Goal: Information Seeking & Learning: Learn about a topic

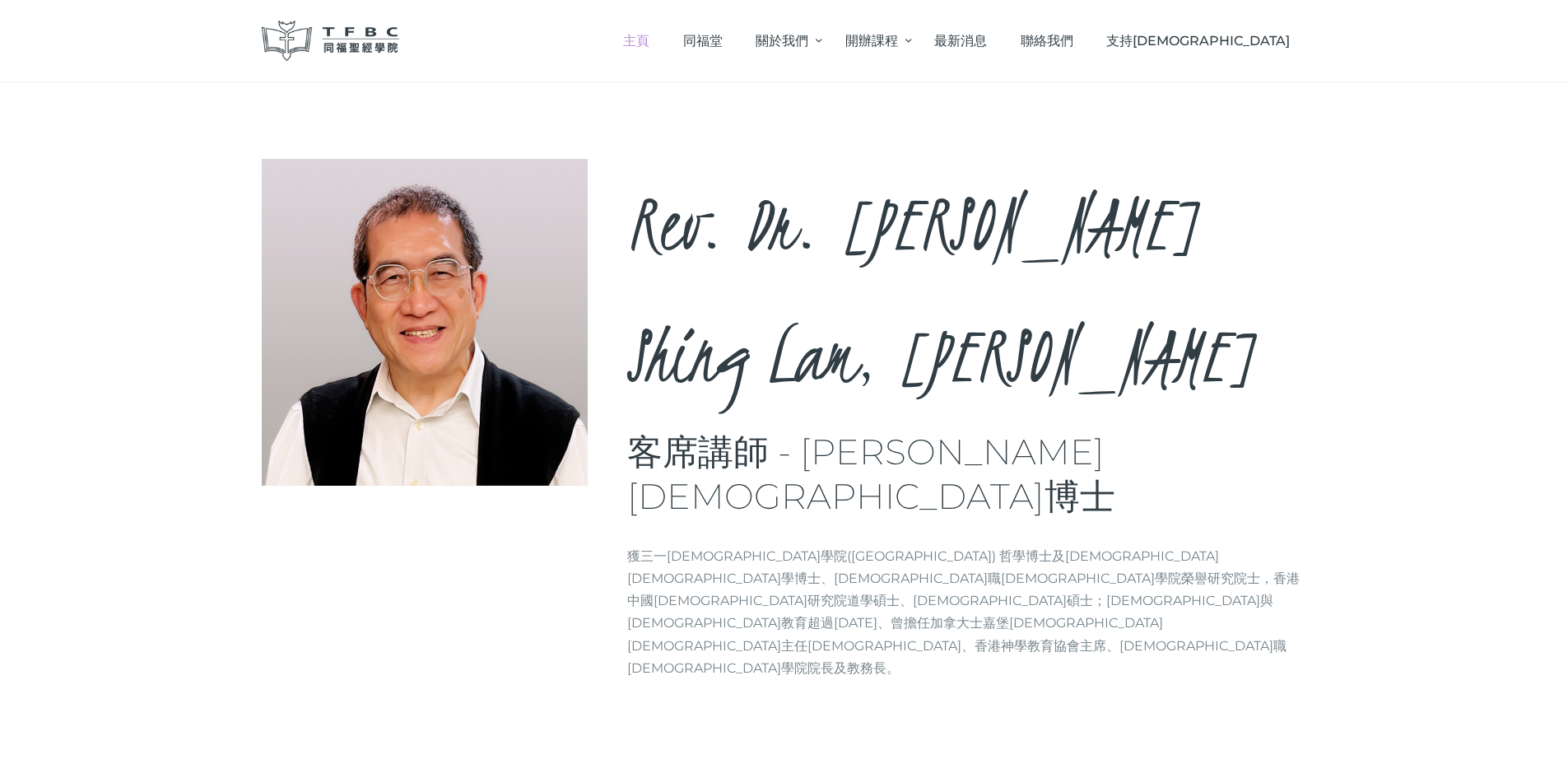
click at [649, 38] on span "主頁" at bounding box center [636, 40] width 26 height 15
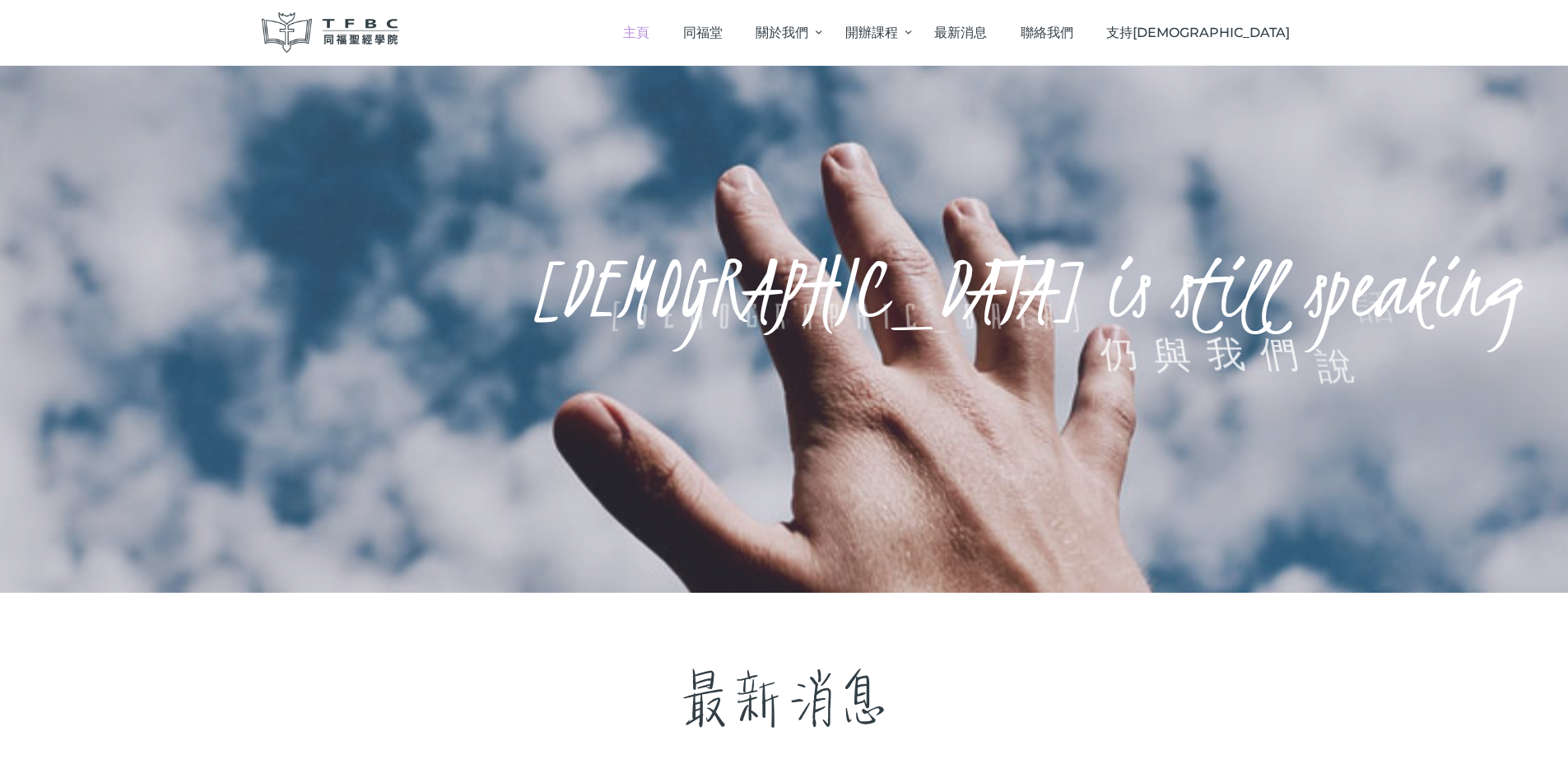
click at [649, 32] on span "主頁" at bounding box center [636, 33] width 26 height 15
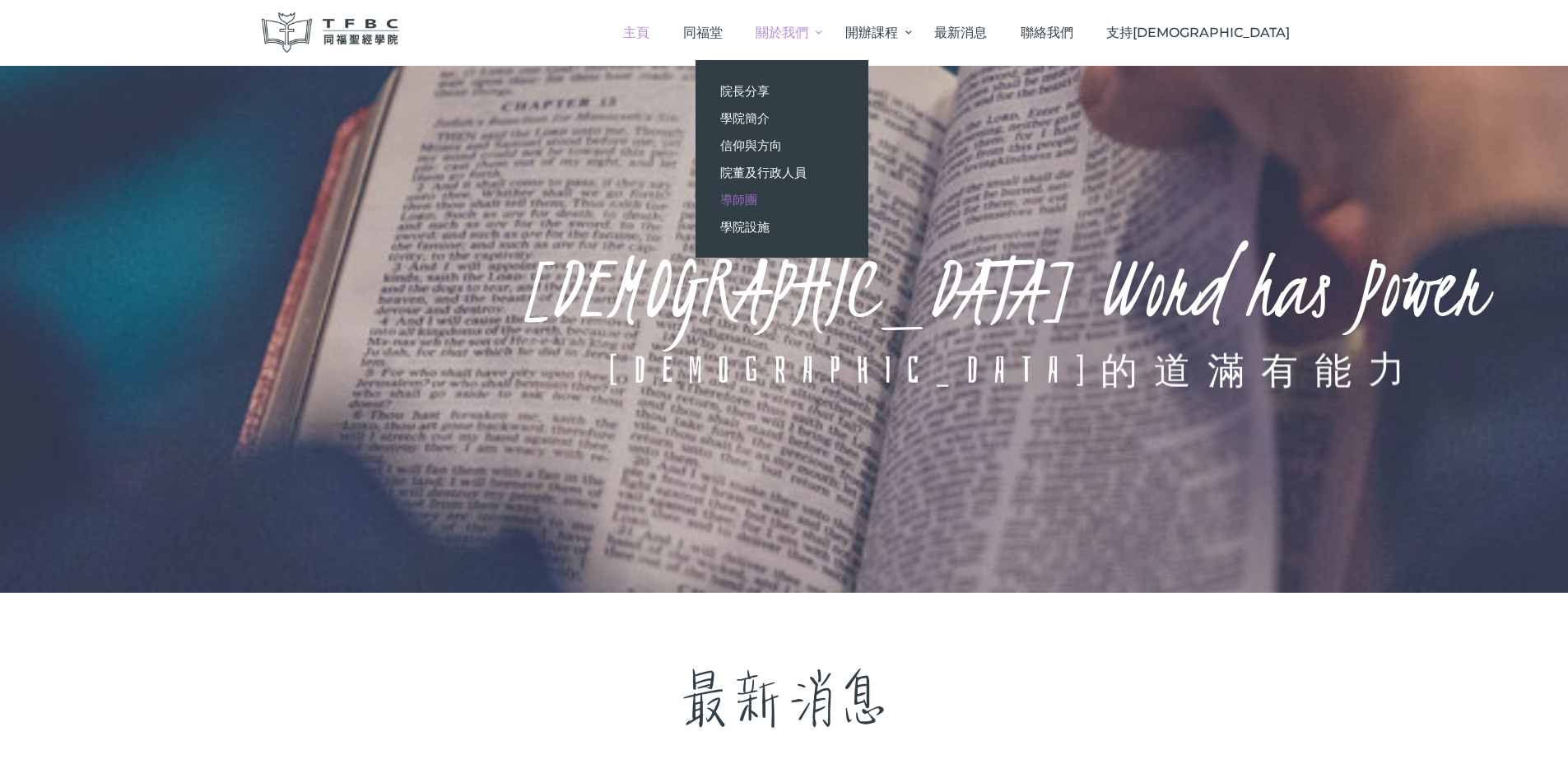
click at [757, 199] on span "導師團" at bounding box center [738, 200] width 37 height 15
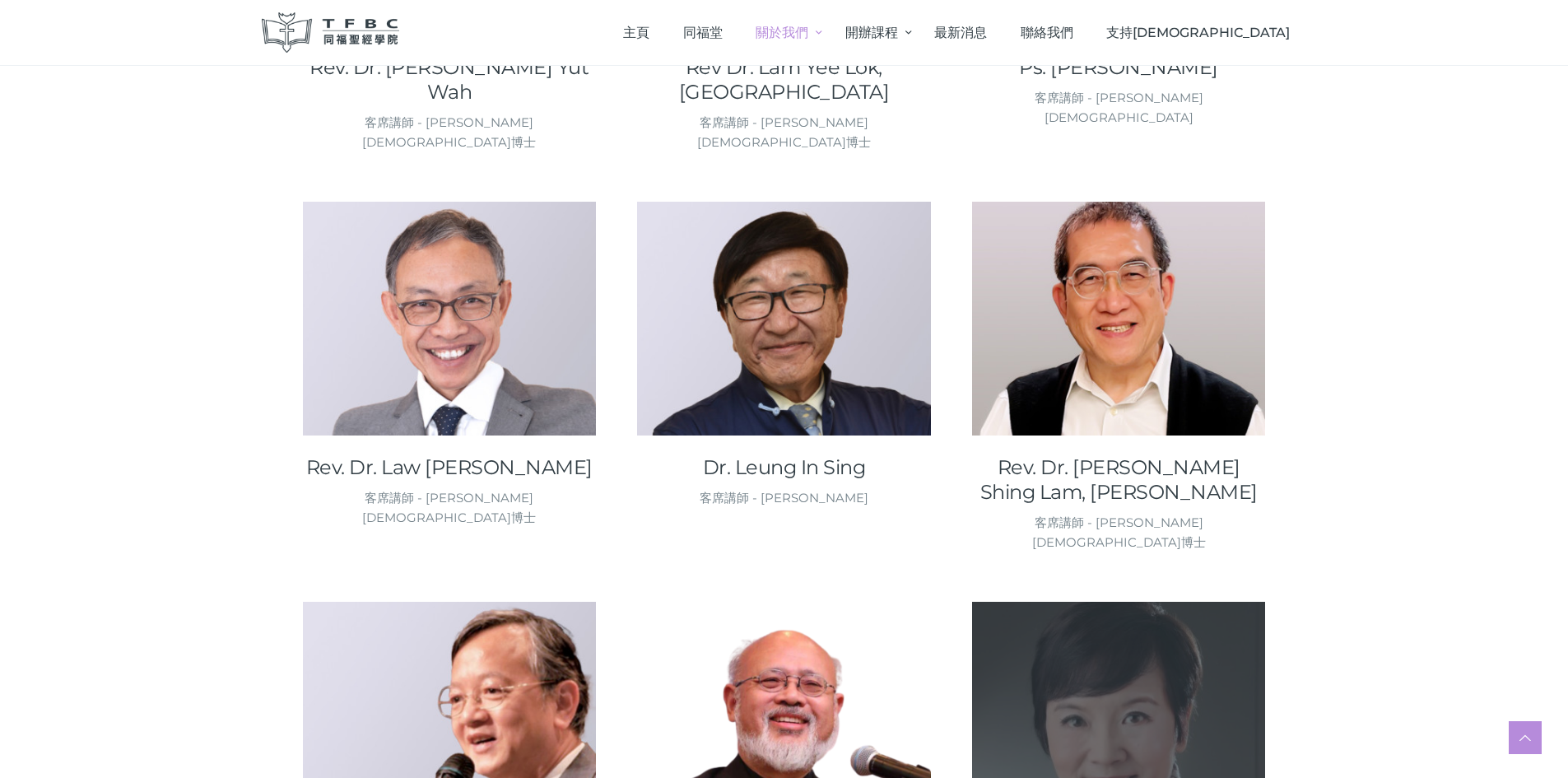
scroll to position [1153, 0]
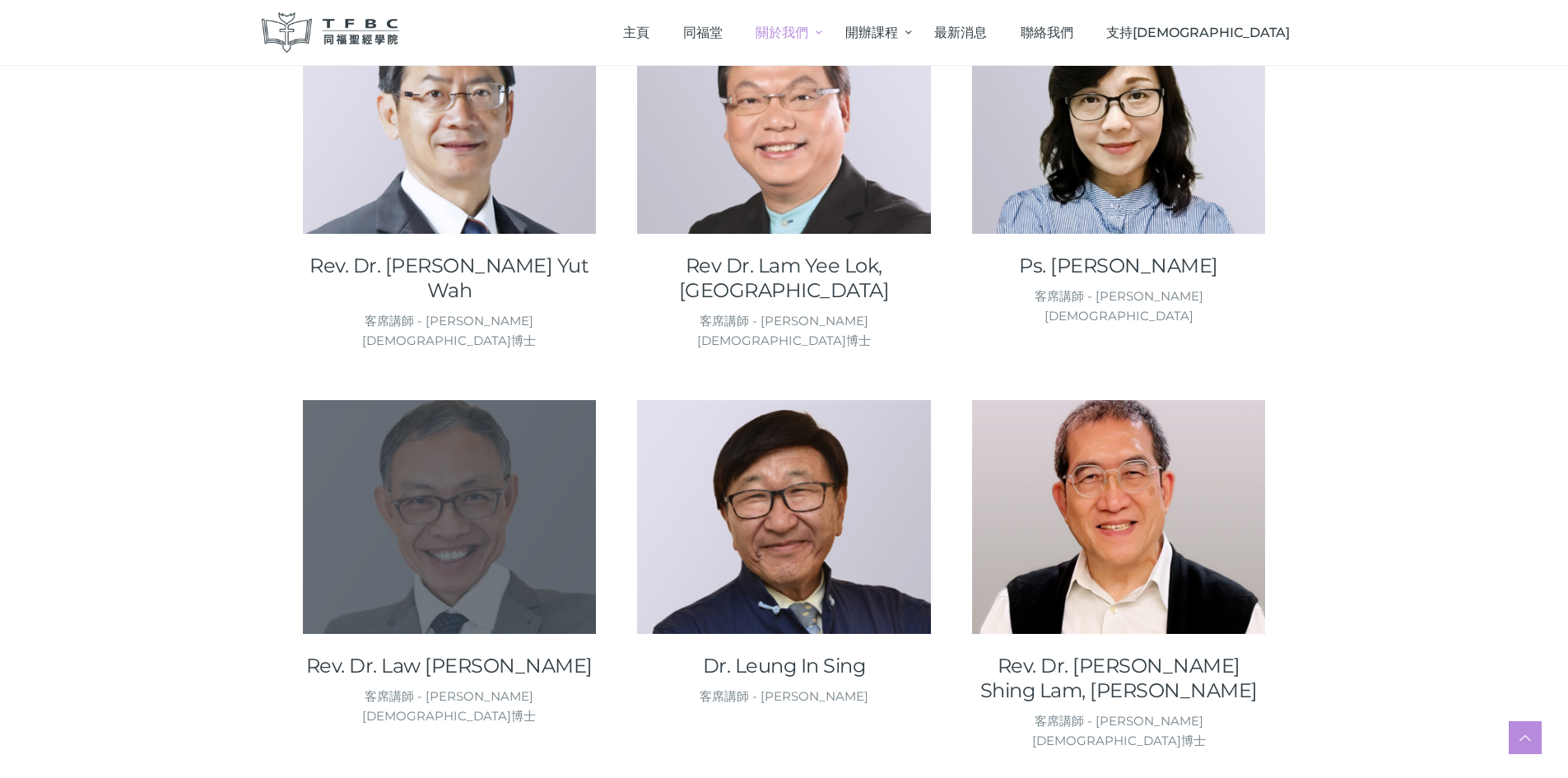
click at [504, 618] on div at bounding box center [449, 625] width 294 height 16
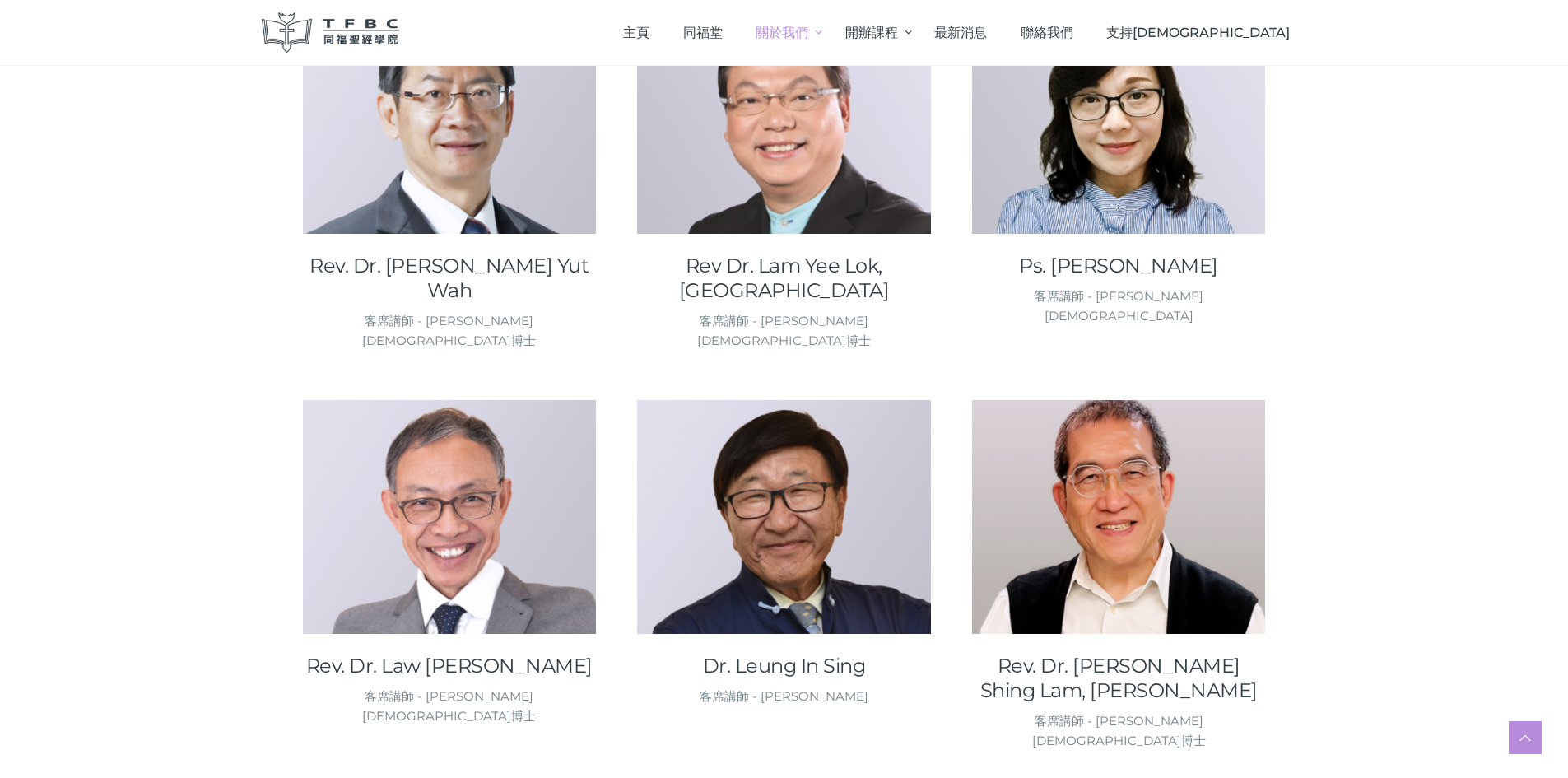
click at [449, 687] on div "客席講師 - 羅錫堅牧師博士" at bounding box center [449, 706] width 294 height 39
click at [444, 653] on link "Rev. Dr. Law Sheck Kin, Kenneth" at bounding box center [449, 666] width 294 height 25
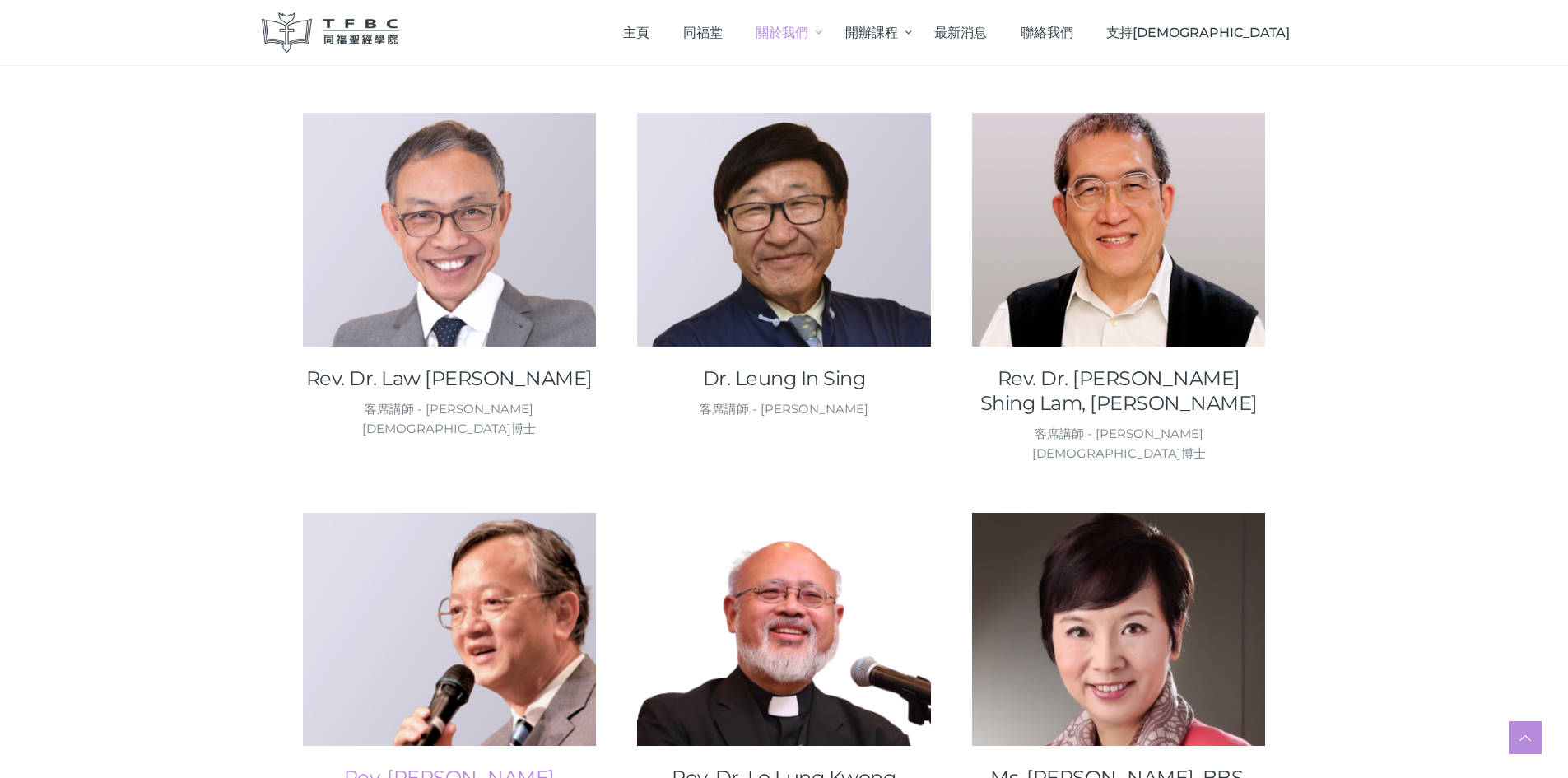
scroll to position [1482, 0]
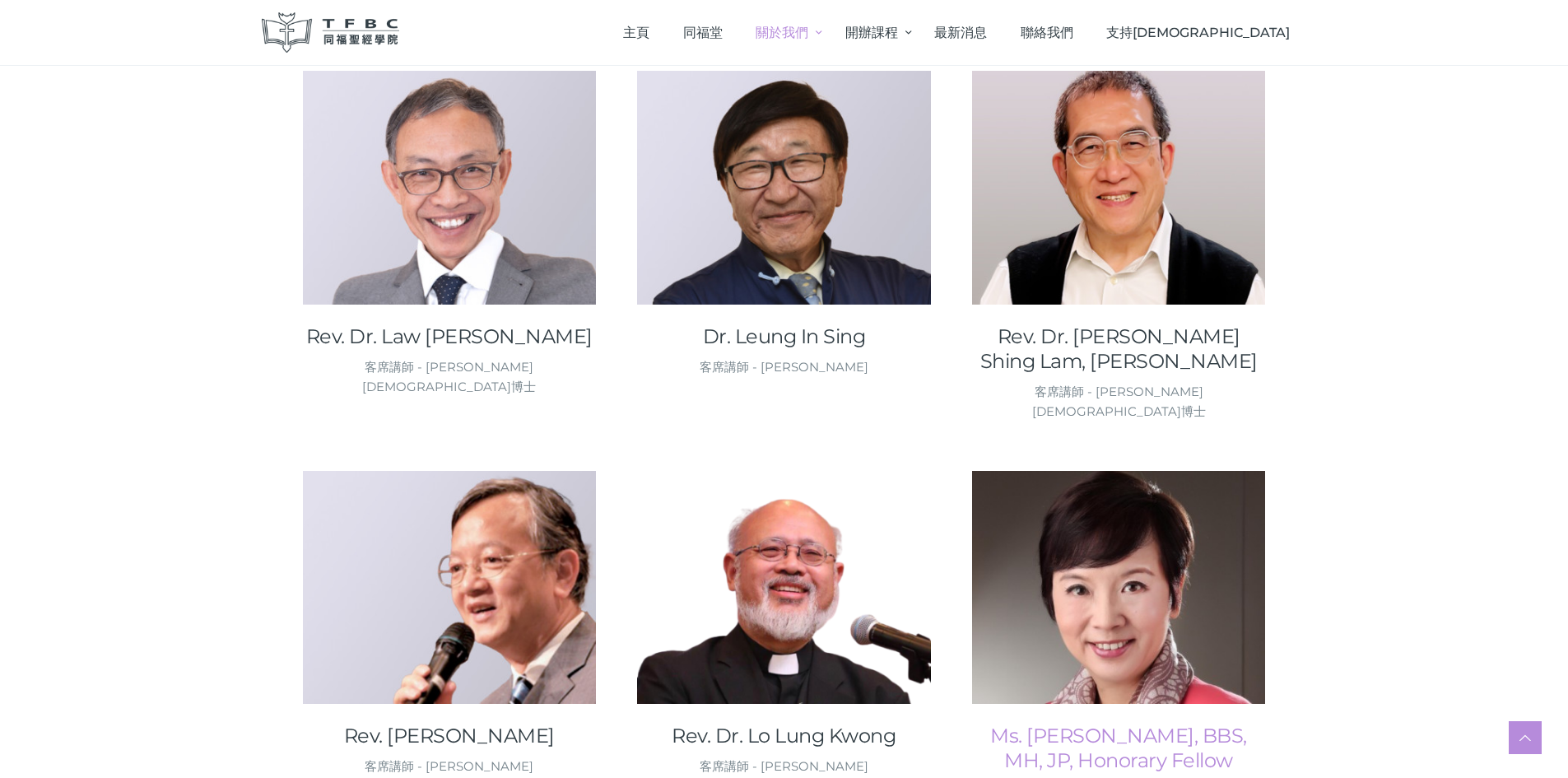
click at [1159, 723] on link "Ms. [PERSON_NAME], BBS, MH, JP, Honorary Fellow" at bounding box center [1119, 747] width 294 height 49
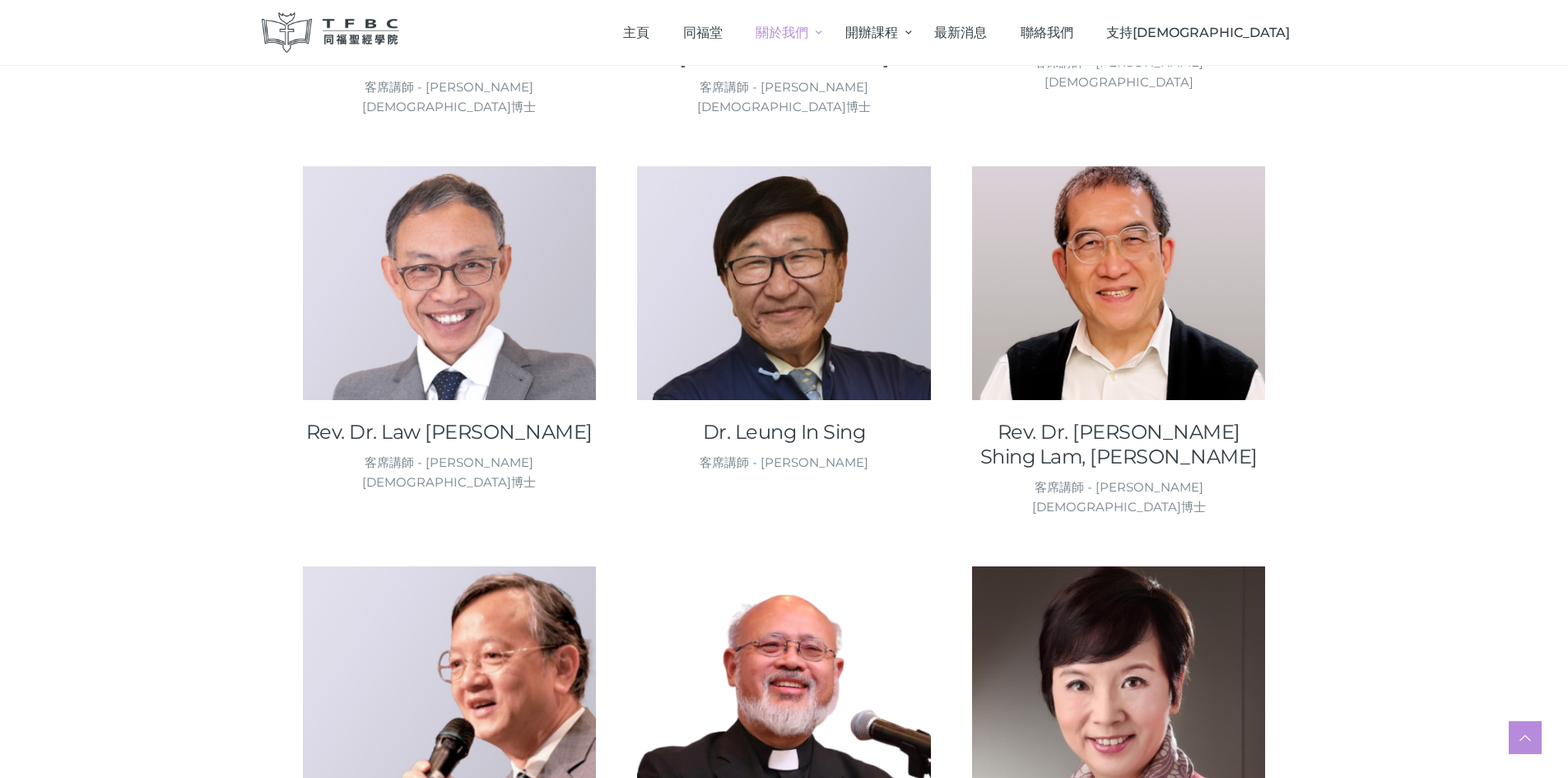
scroll to position [1564, 0]
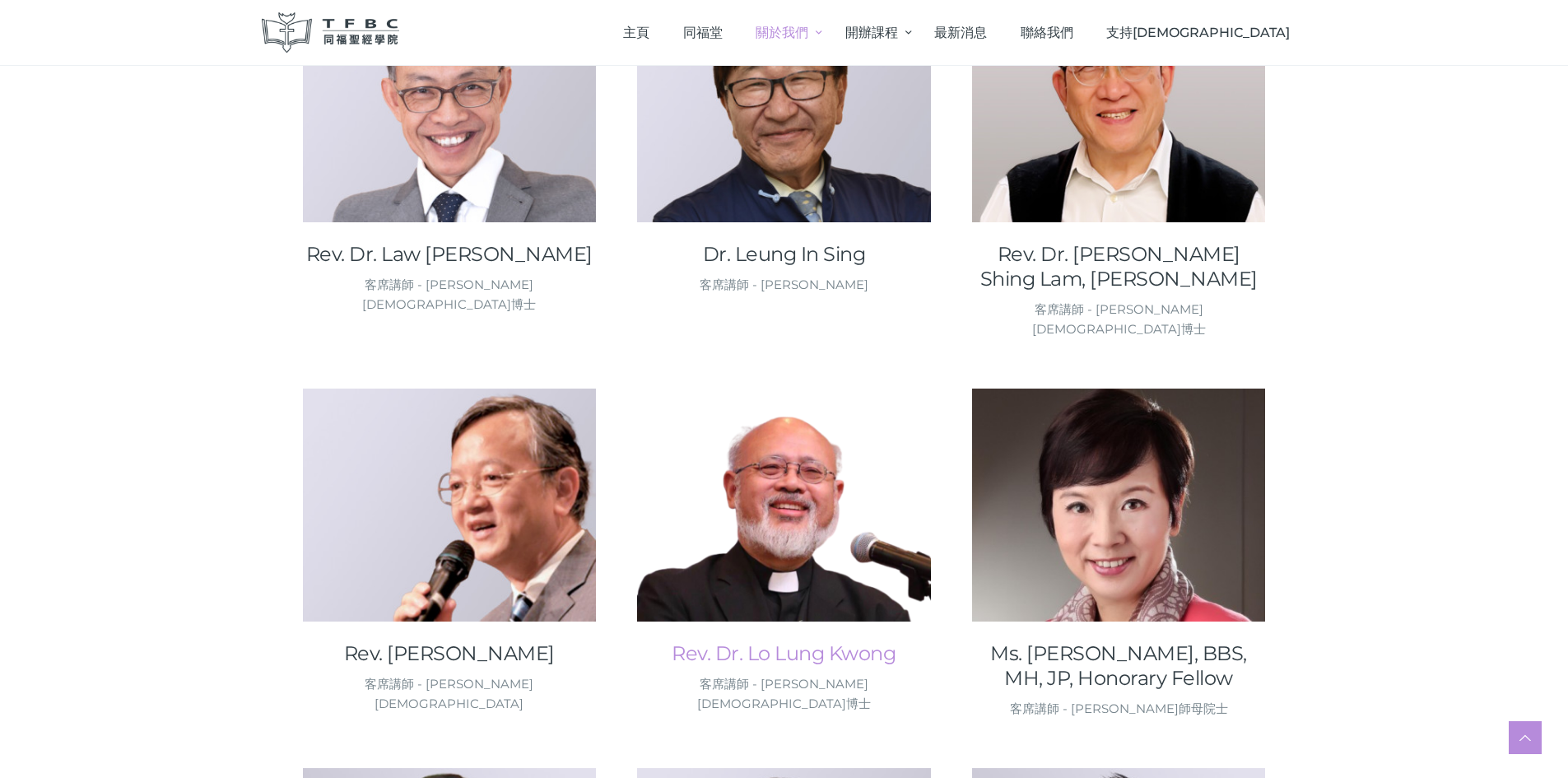
click at [802, 642] on link "Rev. Dr. Lo Lung Kwong" at bounding box center [784, 654] width 294 height 25
